Goal: Book appointment/travel/reservation

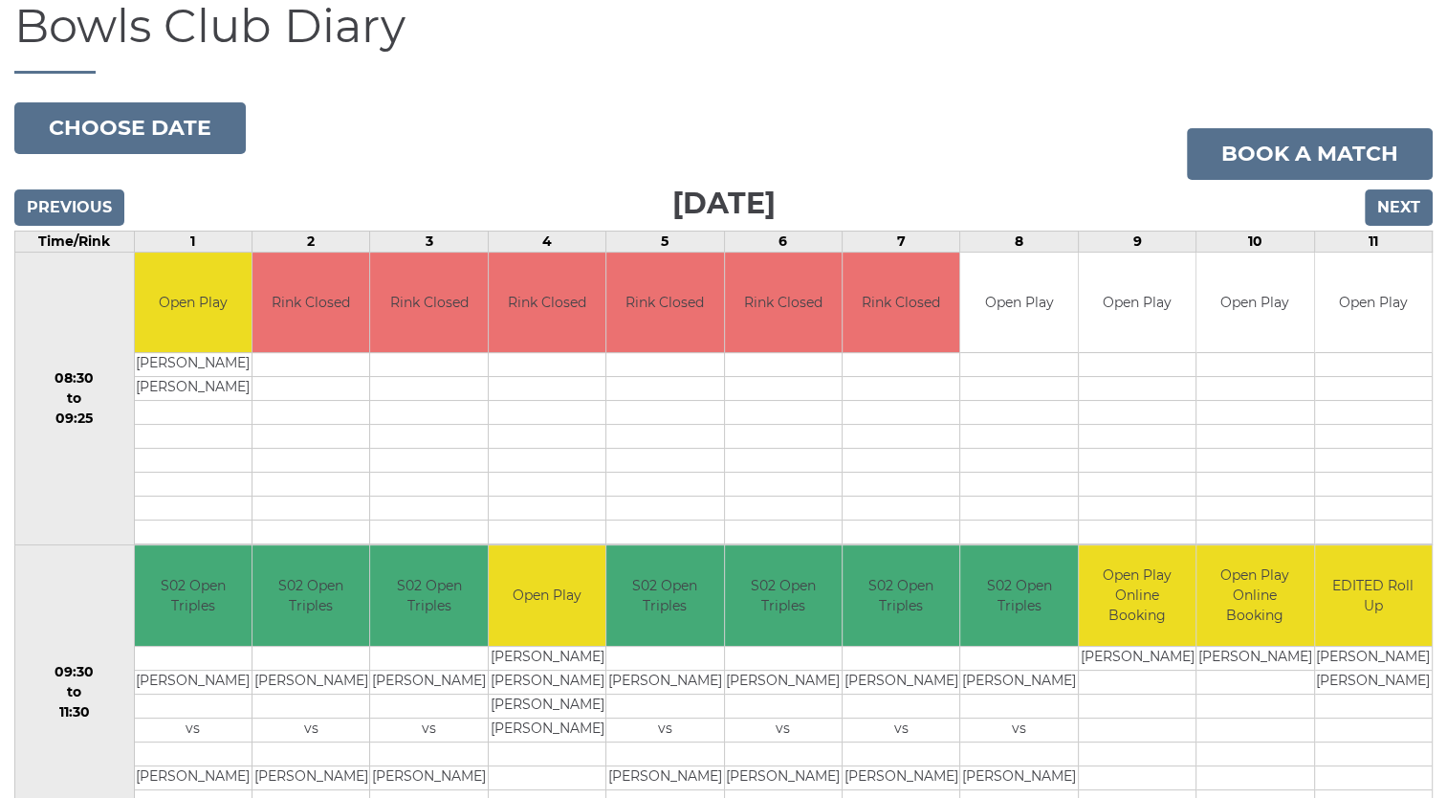
scroll to position [190, 0]
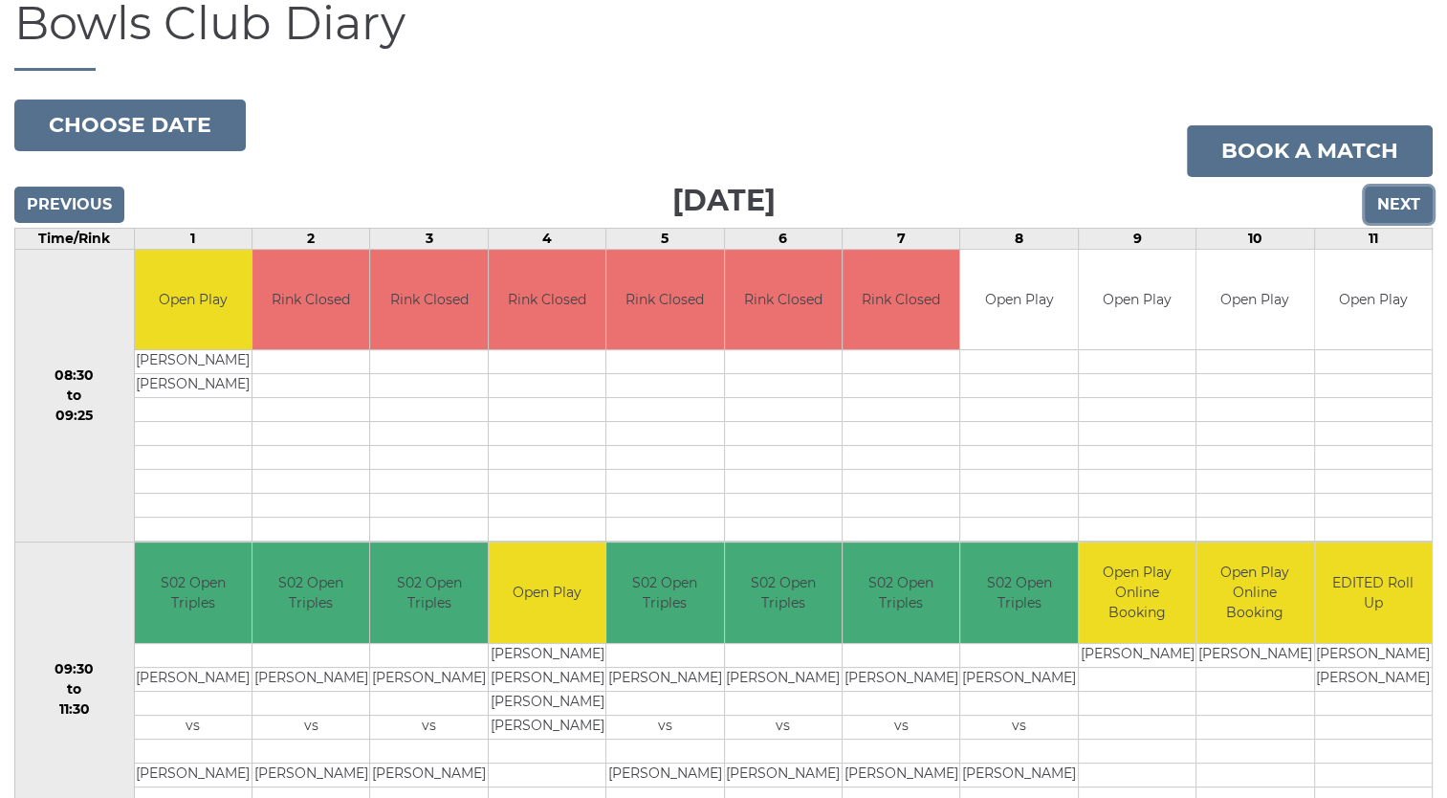
click at [1400, 197] on input "Next" at bounding box center [1399, 205] width 68 height 36
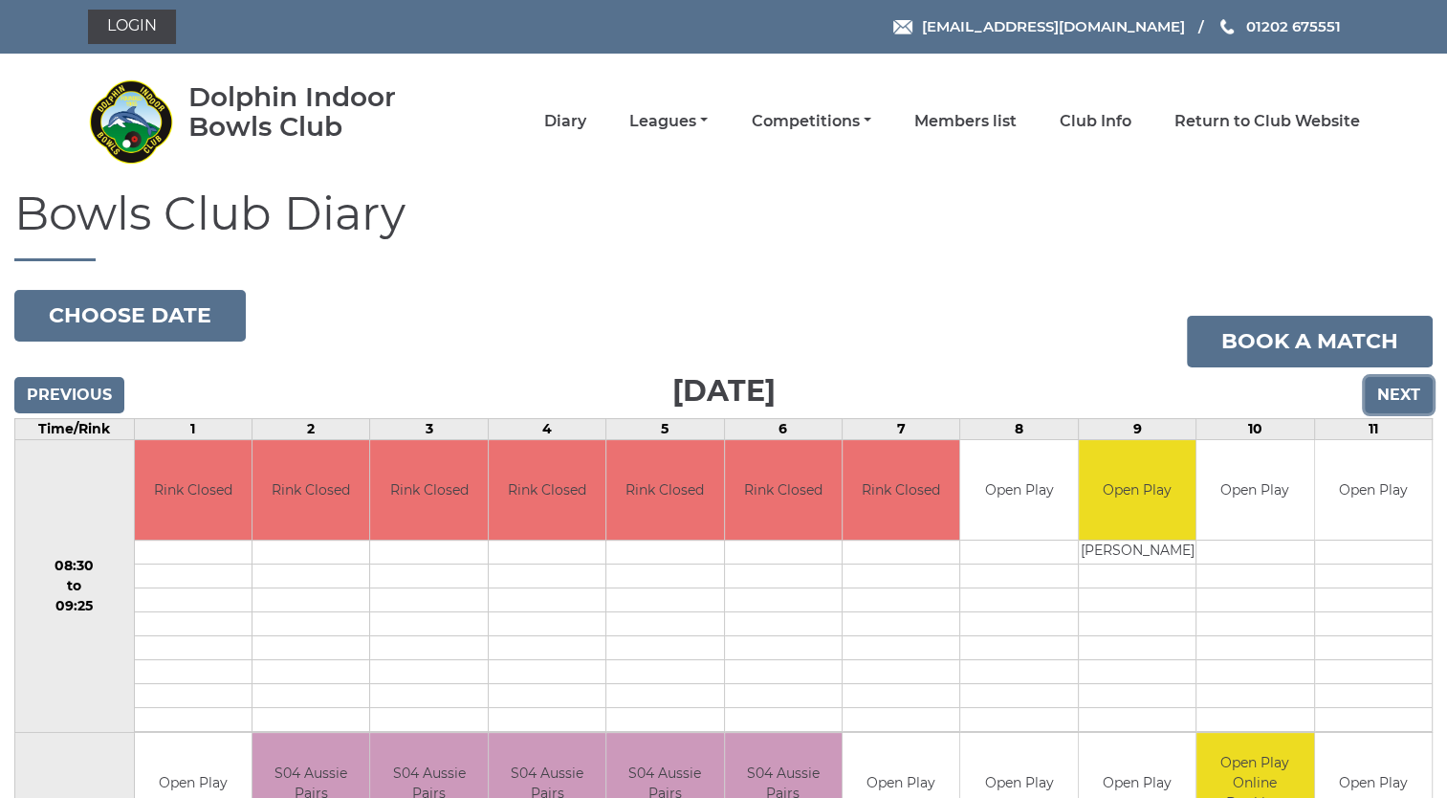
click at [1395, 388] on input "Next" at bounding box center [1399, 395] width 68 height 36
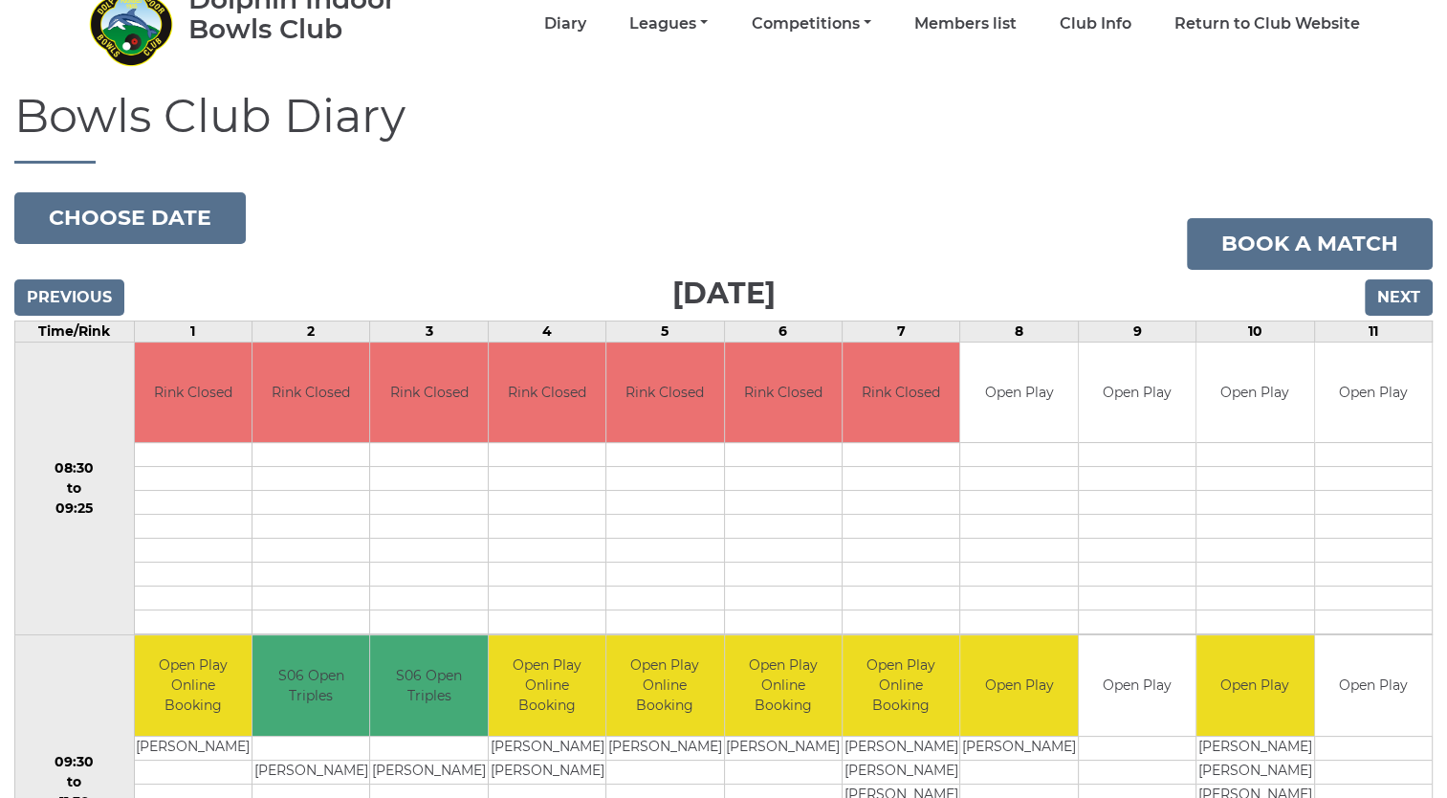
scroll to position [96, 0]
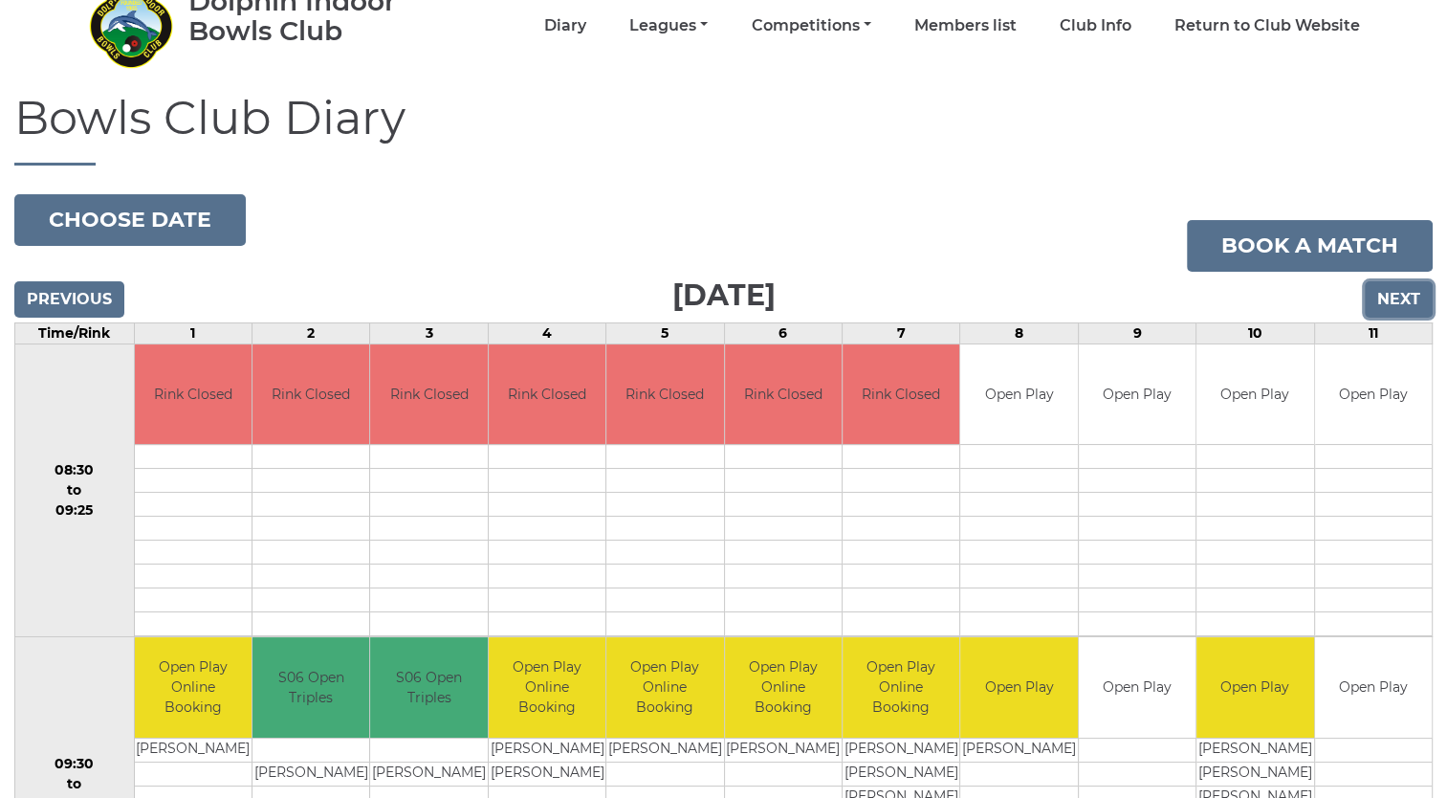
click at [1404, 295] on input "Next" at bounding box center [1399, 299] width 68 height 36
click at [1407, 304] on input "Next" at bounding box center [1399, 299] width 68 height 36
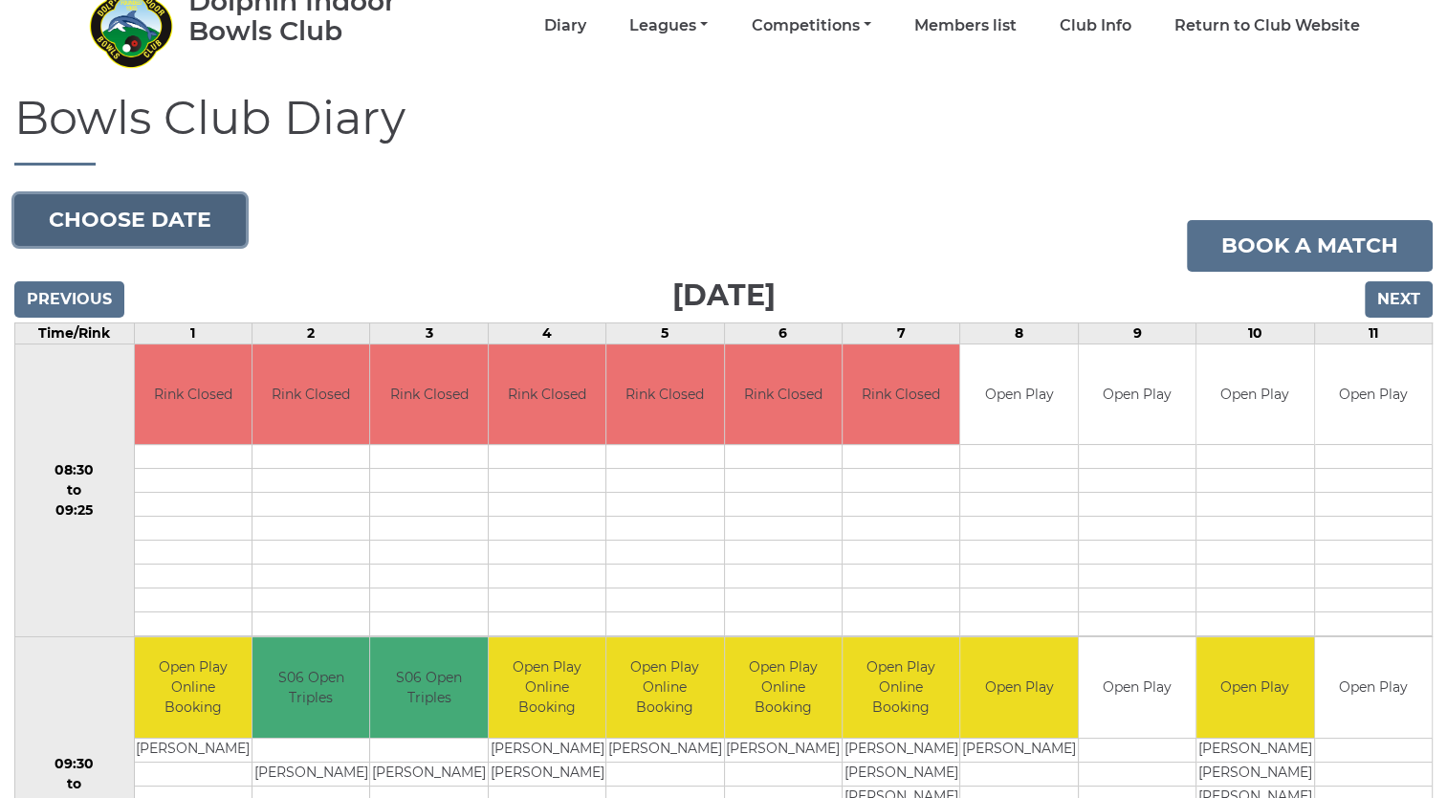
click at [179, 209] on button "Choose date" at bounding box center [129, 220] width 231 height 52
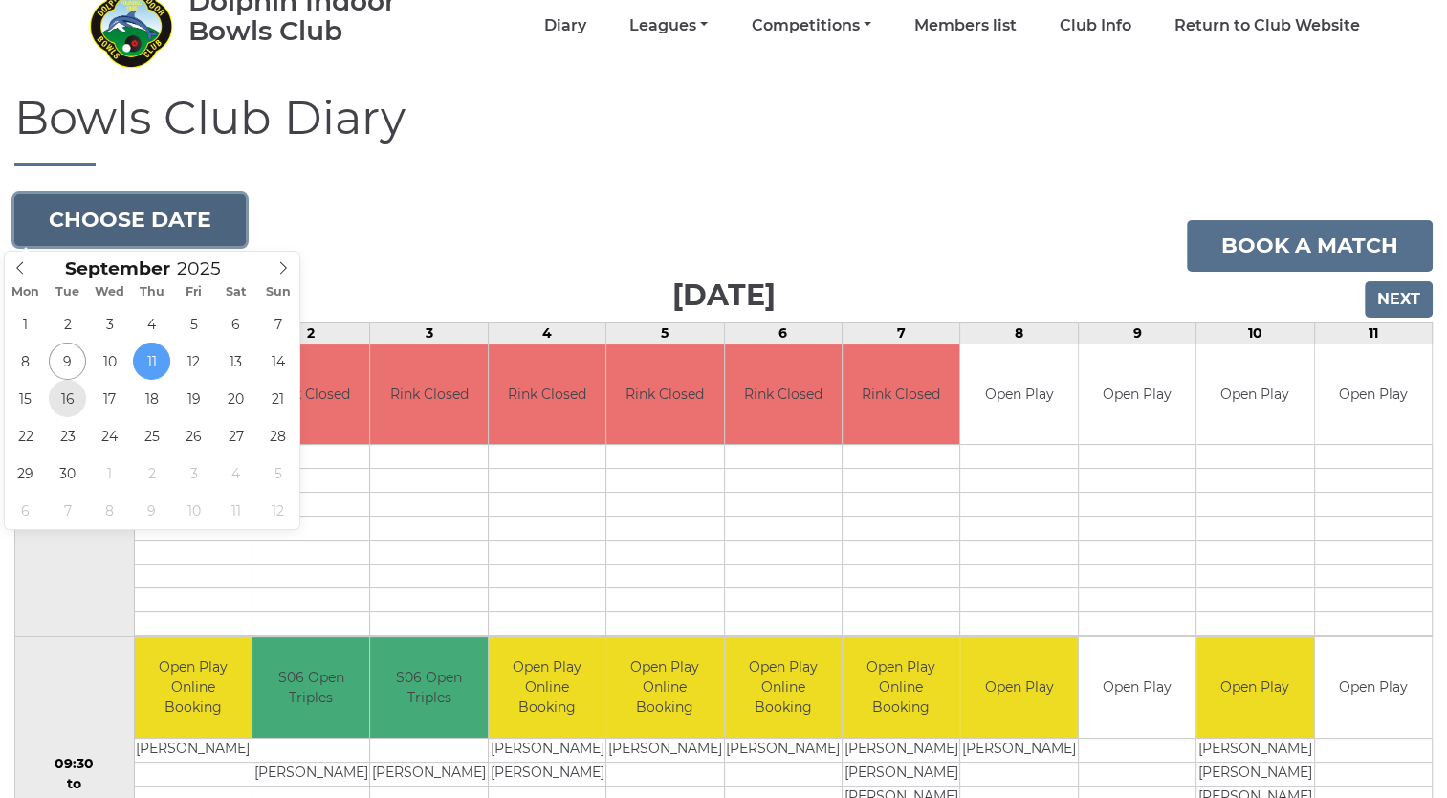
type input "[DATE]"
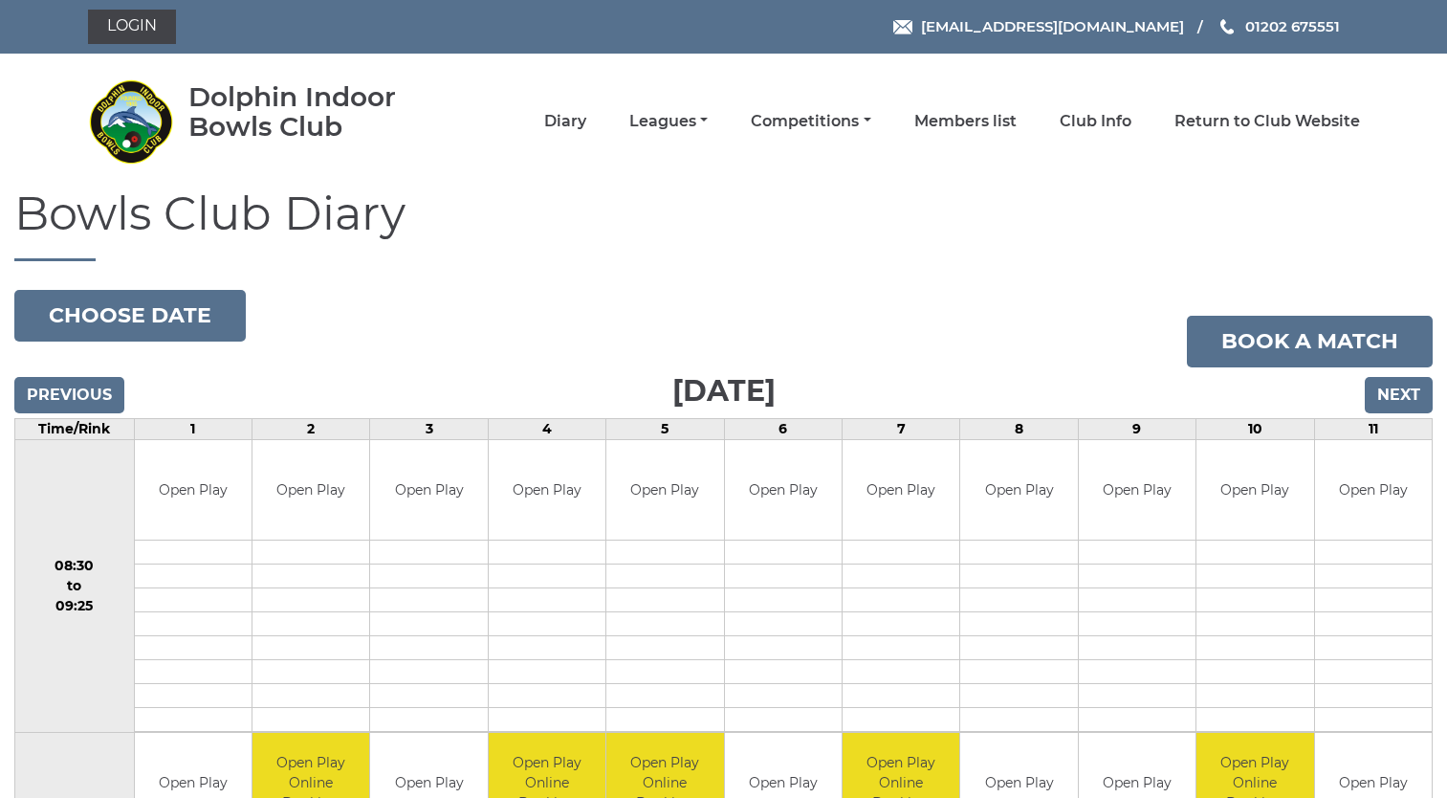
click at [1276, 246] on h1 "Bowls Club Diary" at bounding box center [723, 224] width 1418 height 73
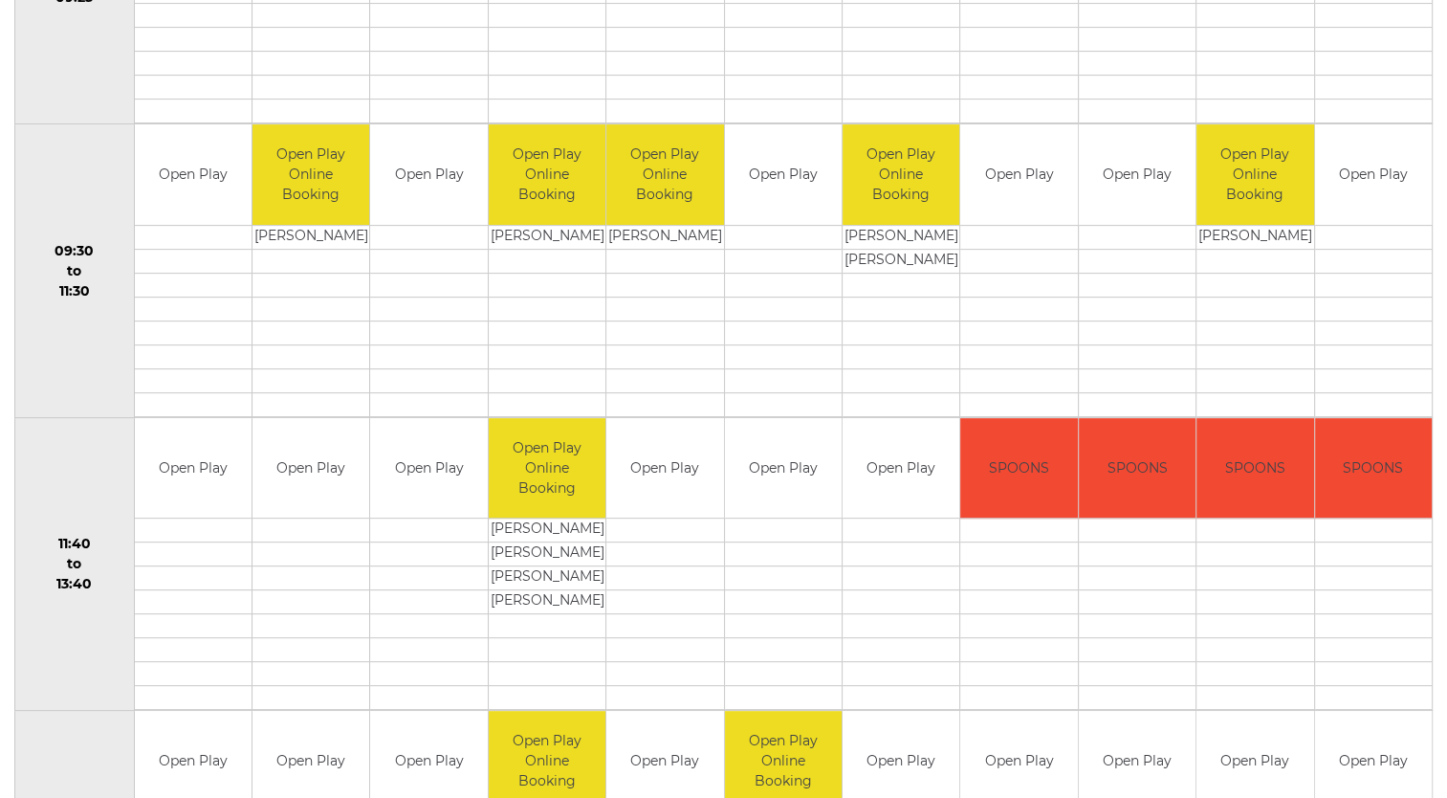
scroll to position [612, 0]
